Goal: Entertainment & Leisure: Consume media (video, audio)

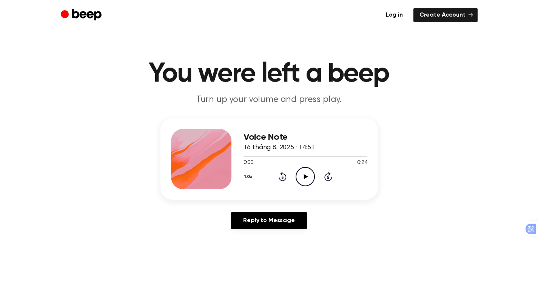
click at [302, 176] on icon "Play Audio" at bounding box center [304, 176] width 19 height 19
click at [300, 168] on circle at bounding box center [305, 176] width 18 height 18
click at [304, 175] on icon at bounding box center [306, 176] width 4 height 5
click at [303, 175] on icon "Play Audio" at bounding box center [304, 176] width 19 height 19
click at [308, 172] on icon "Play Audio" at bounding box center [304, 176] width 19 height 19
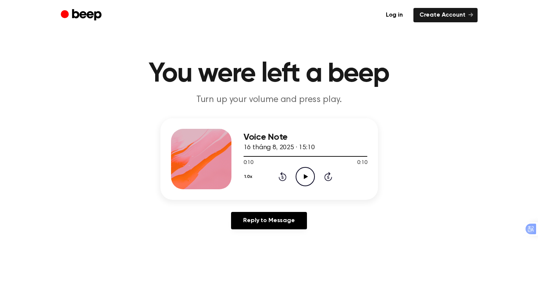
click at [311, 175] on icon "Play Audio" at bounding box center [304, 176] width 19 height 19
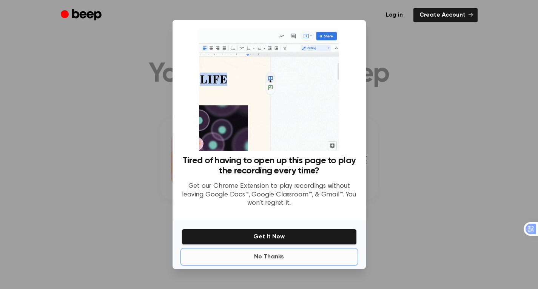
click at [258, 257] on button "No Thanks" at bounding box center [268, 256] width 175 height 15
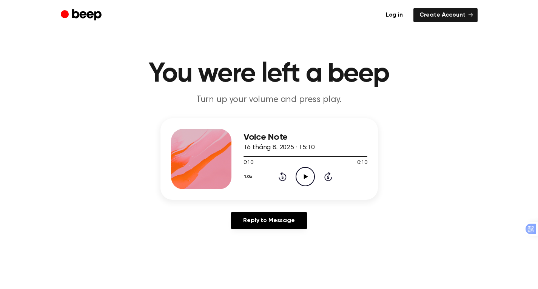
click at [306, 178] on icon "Play Audio" at bounding box center [304, 176] width 19 height 19
